Goal: Go to known website: Access a specific website the user already knows

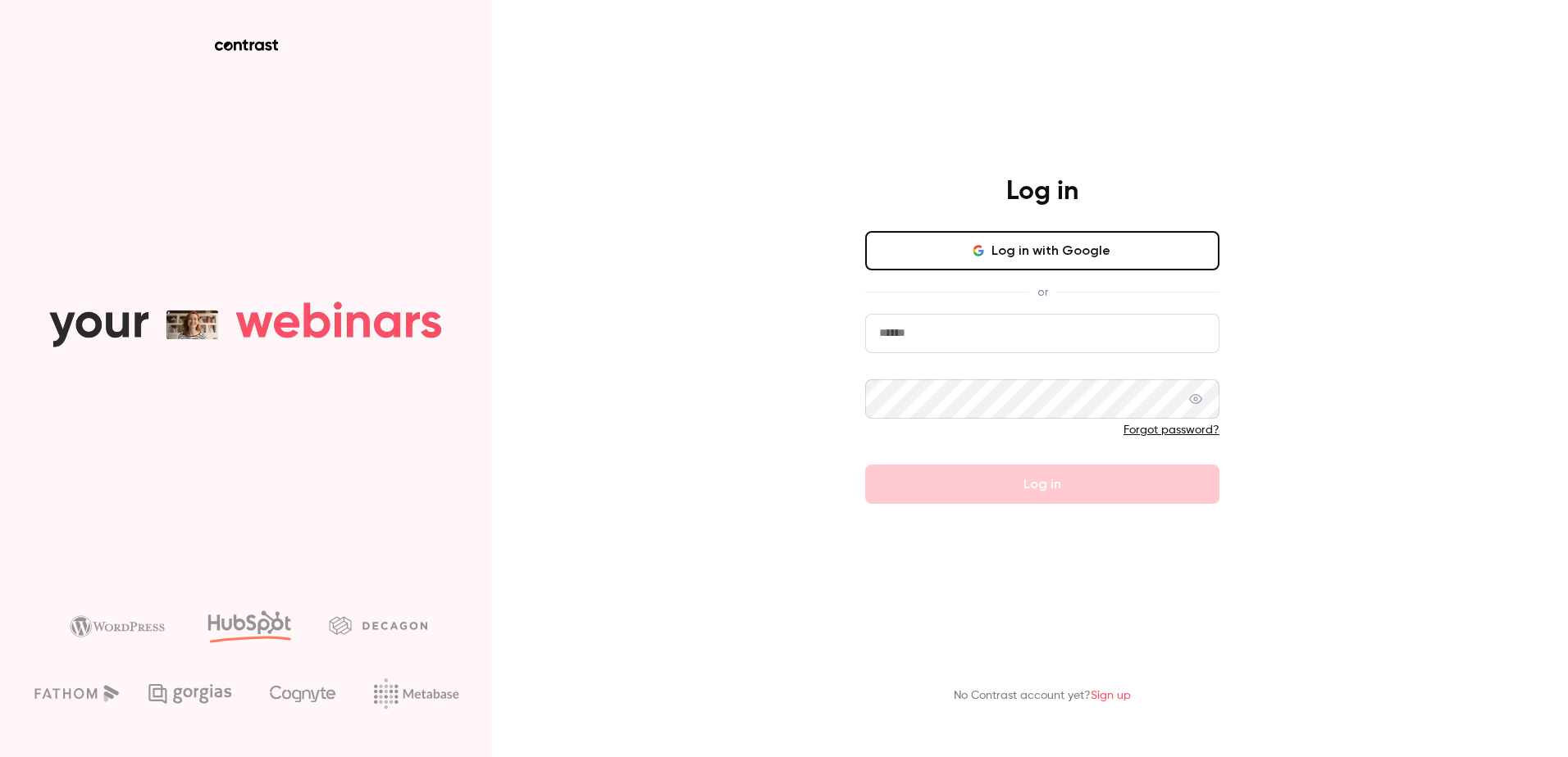
click at [1186, 347] on input "email" at bounding box center [1042, 333] width 354 height 40
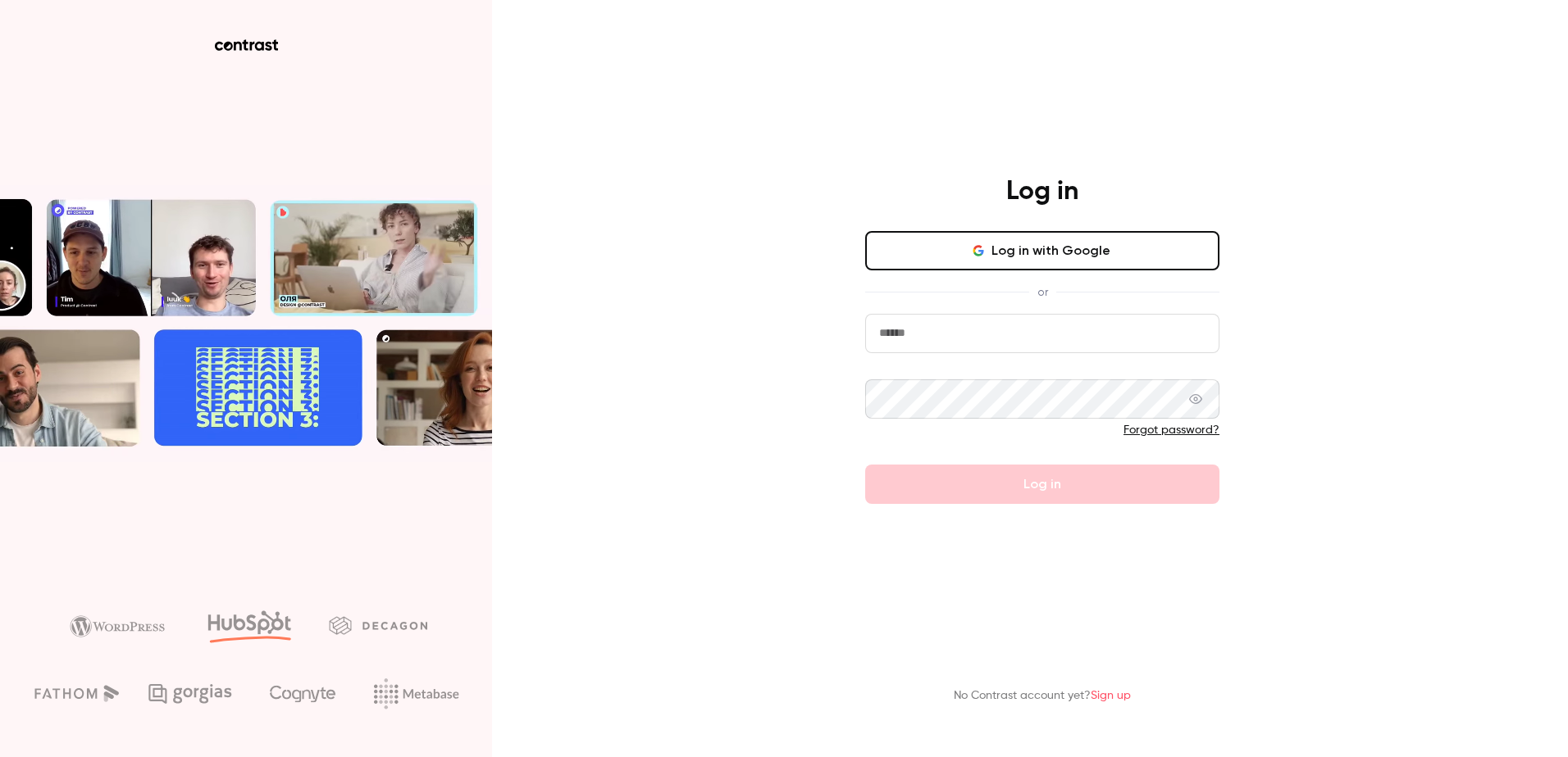
click at [0, 756] on com-1password-button at bounding box center [0, 757] width 0 height 0
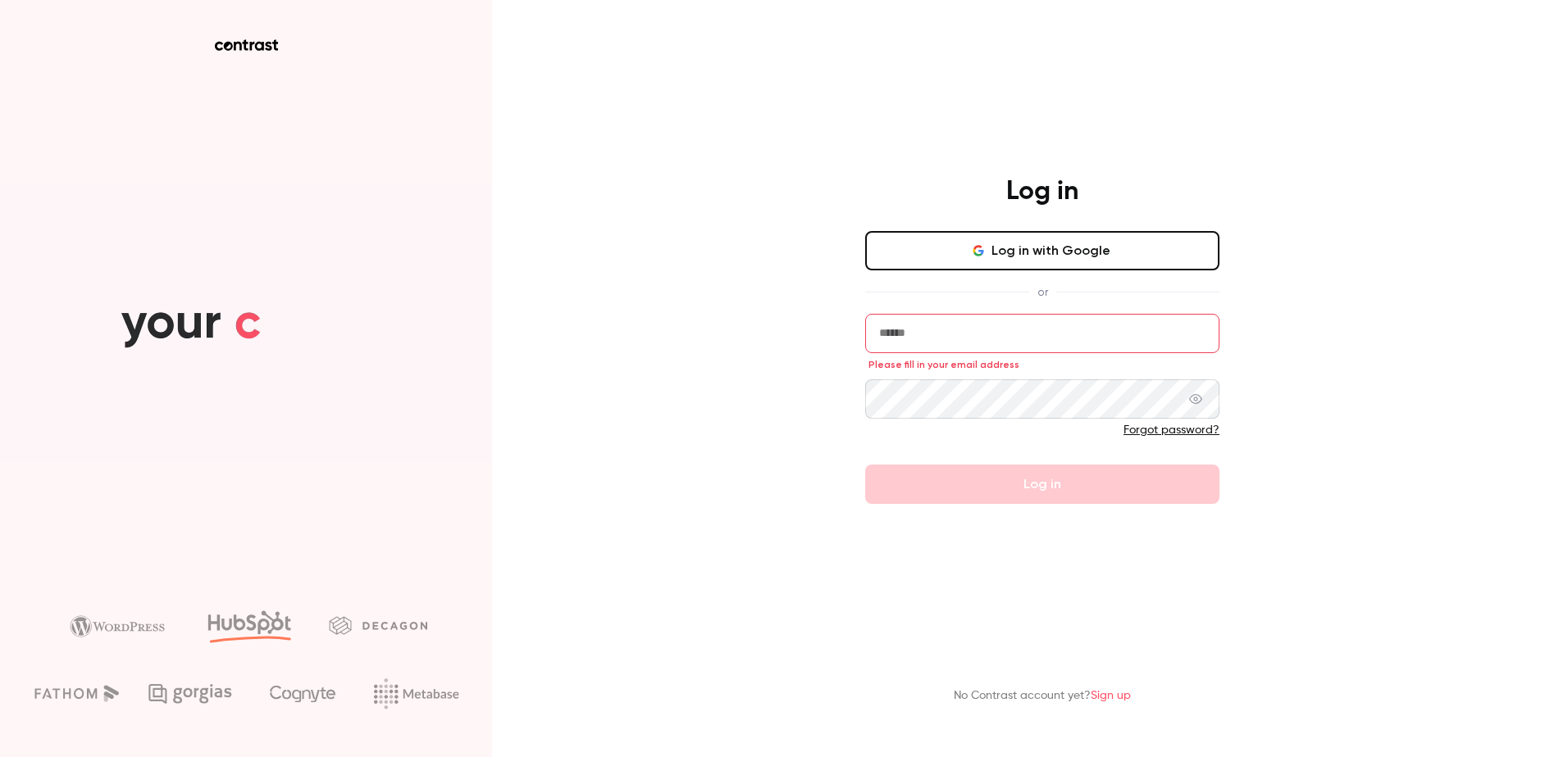
type input "**********"
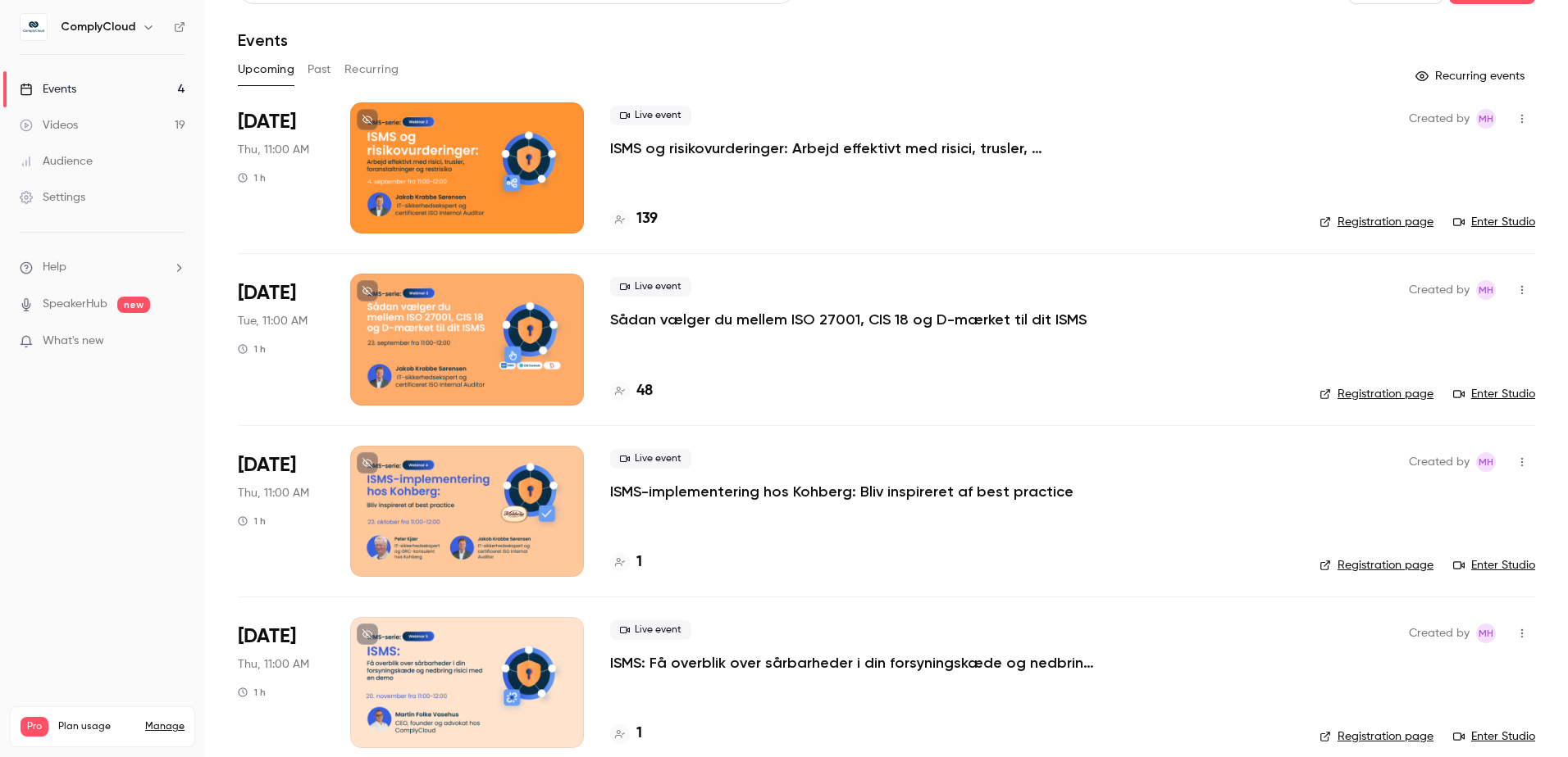
scroll to position [59, 0]
